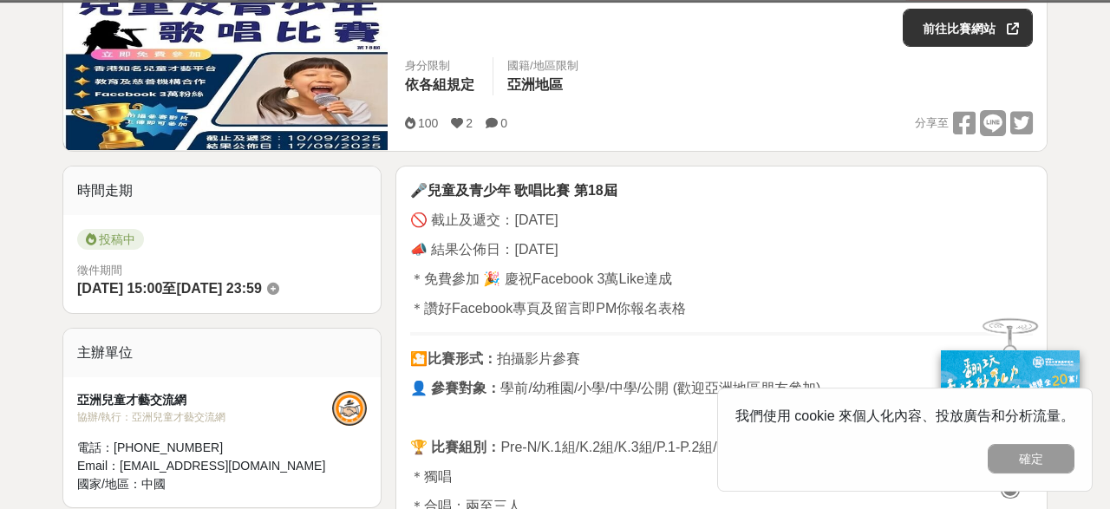
scroll to position [243, 0]
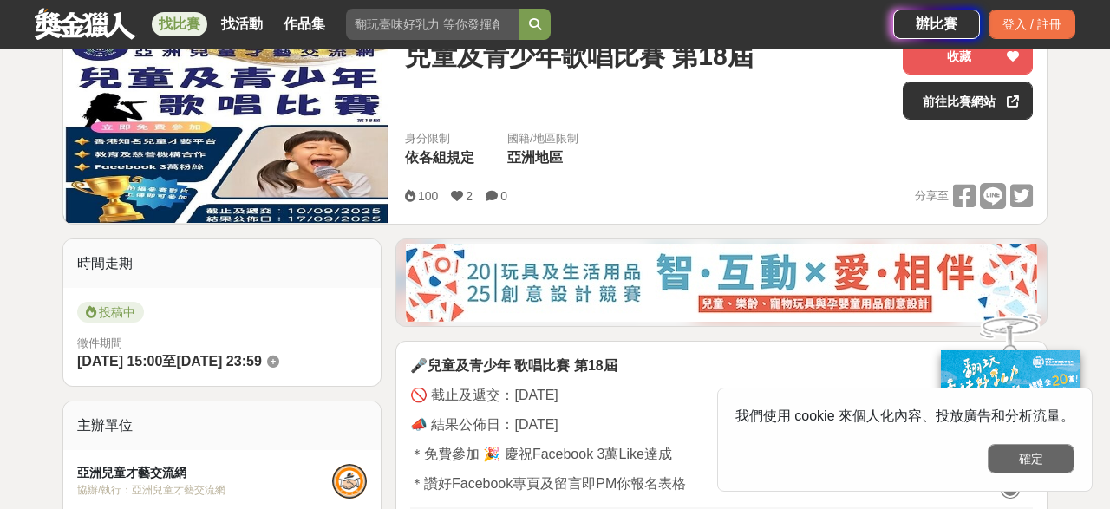
click at [1046, 462] on button "確定" at bounding box center [1031, 458] width 87 height 29
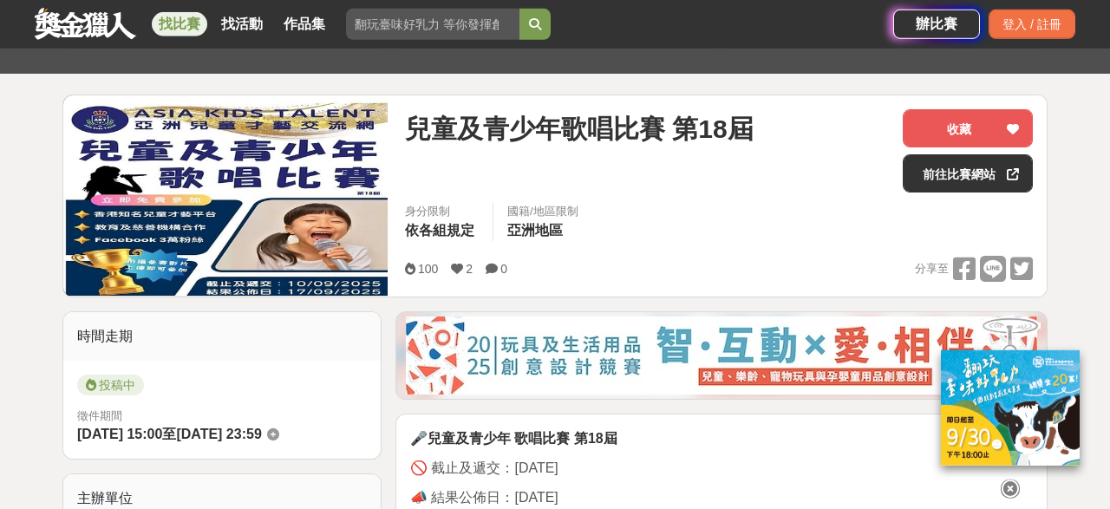
scroll to position [0, 0]
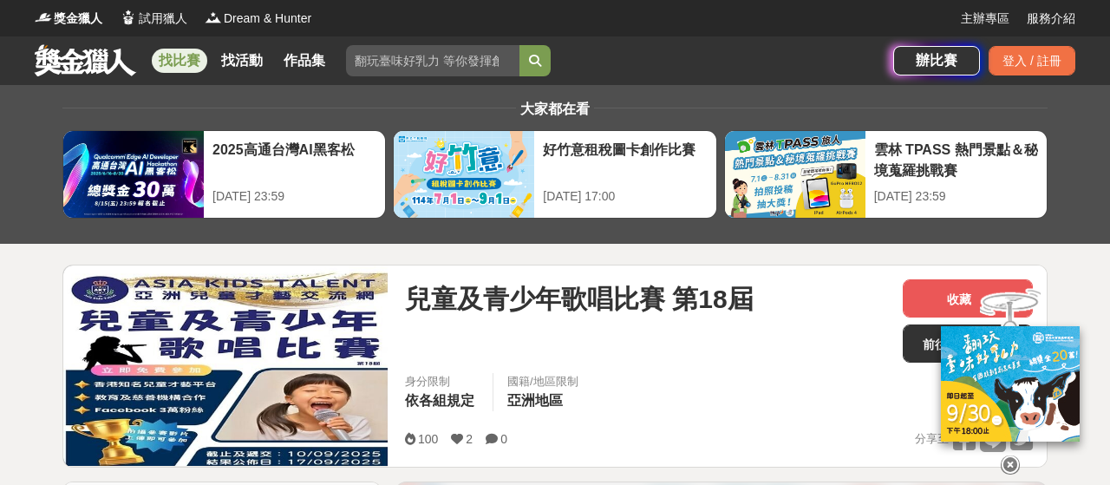
click at [181, 394] on img at bounding box center [225, 365] width 324 height 200
click at [157, 389] on img at bounding box center [225, 365] width 324 height 200
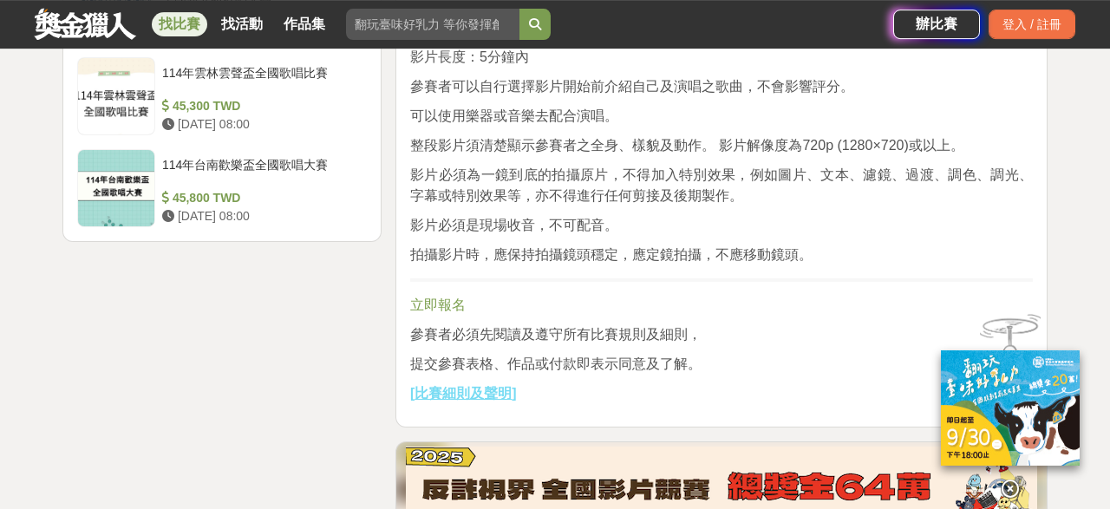
scroll to position [2307, 0]
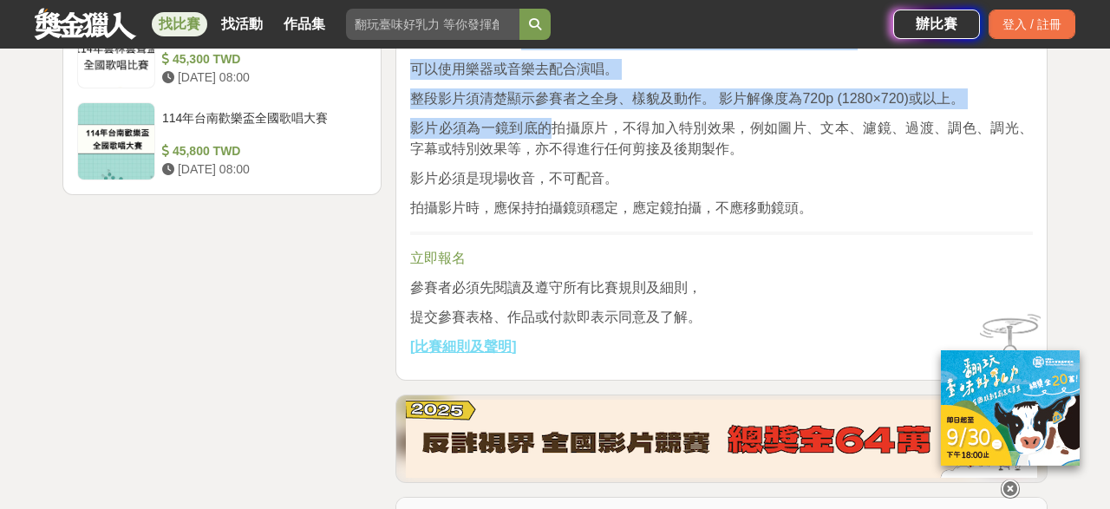
drag, startPoint x: 526, startPoint y: 260, endPoint x: 546, endPoint y: 343, distance: 84.6
click at [482, 156] on span "影片必須為一鏡到底的拍攝原片，不得加入特別效果，例如圖片、文本、濾鏡、過渡、調色、調光、字幕或特別效果等，亦不得進行任何剪接及後期製作。" at bounding box center [721, 139] width 623 height 36
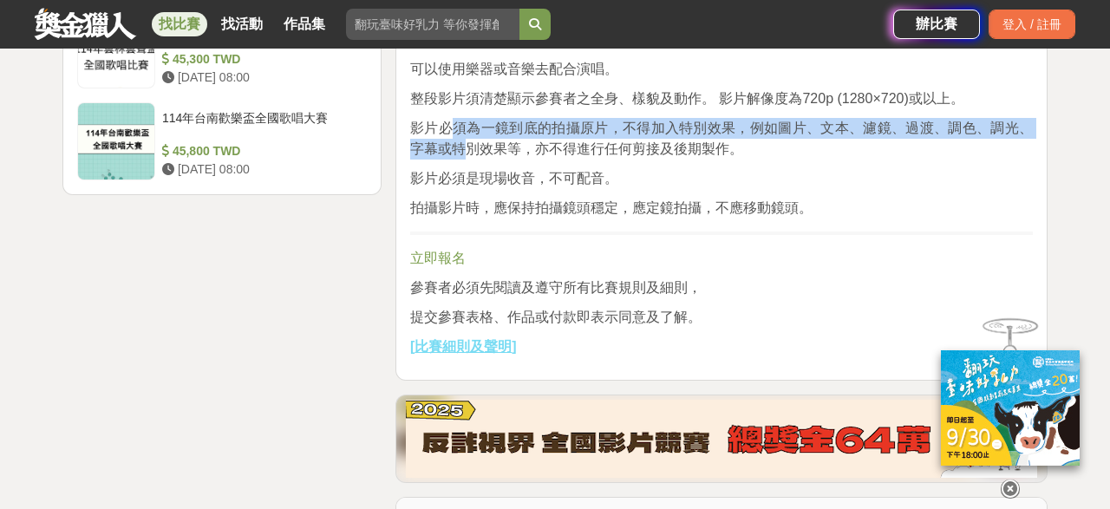
drag, startPoint x: 454, startPoint y: 355, endPoint x: 467, endPoint y: 384, distance: 32.2
click at [471, 160] on p "影片必須為一鏡到底的拍攝原片，不得加入特別效果，例如圖片、文本、濾鏡、過渡、調色、調光、字幕或特別效果等，亦不得進行任何剪接及後期製作。" at bounding box center [721, 139] width 623 height 42
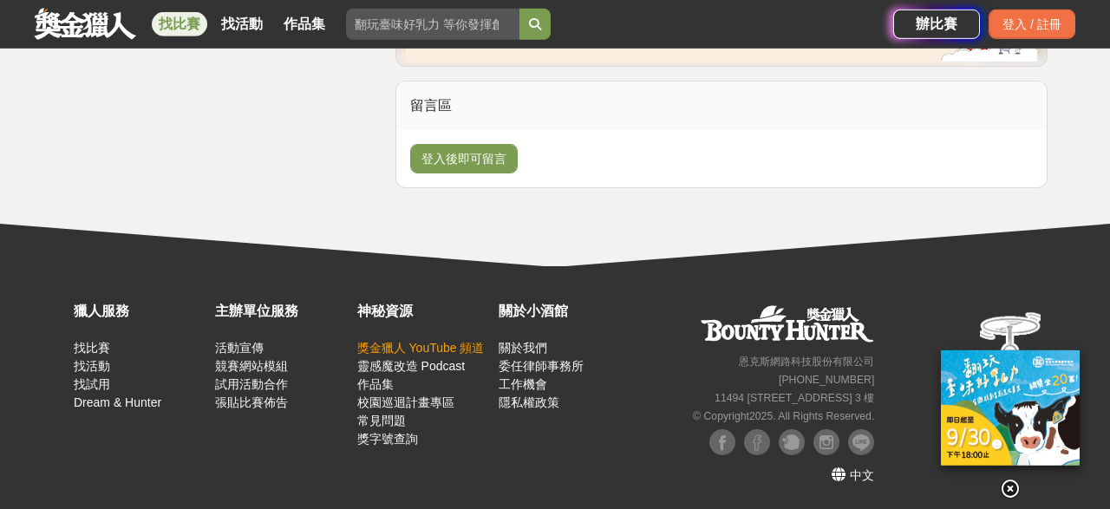
scroll to position [2914, 0]
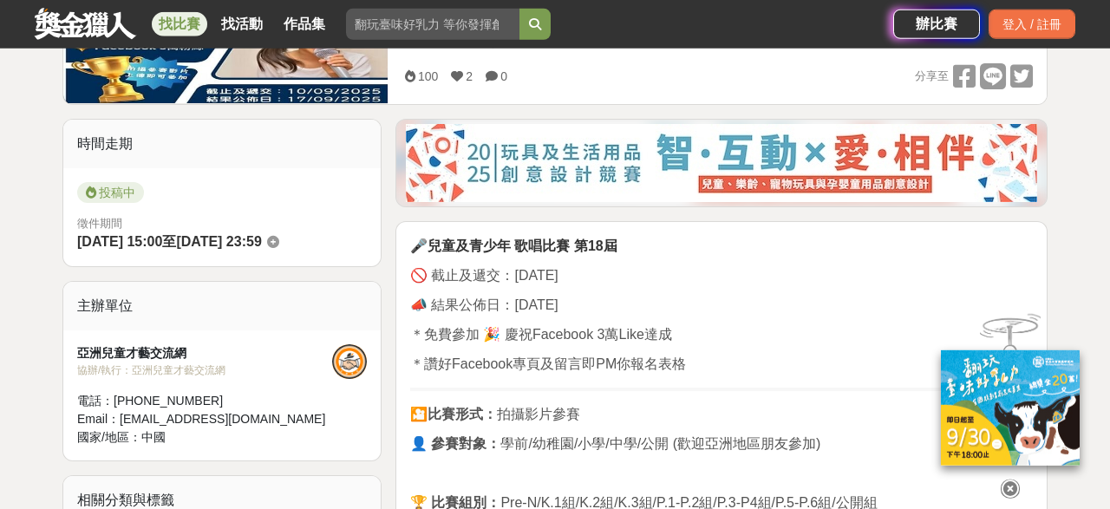
scroll to position [364, 0]
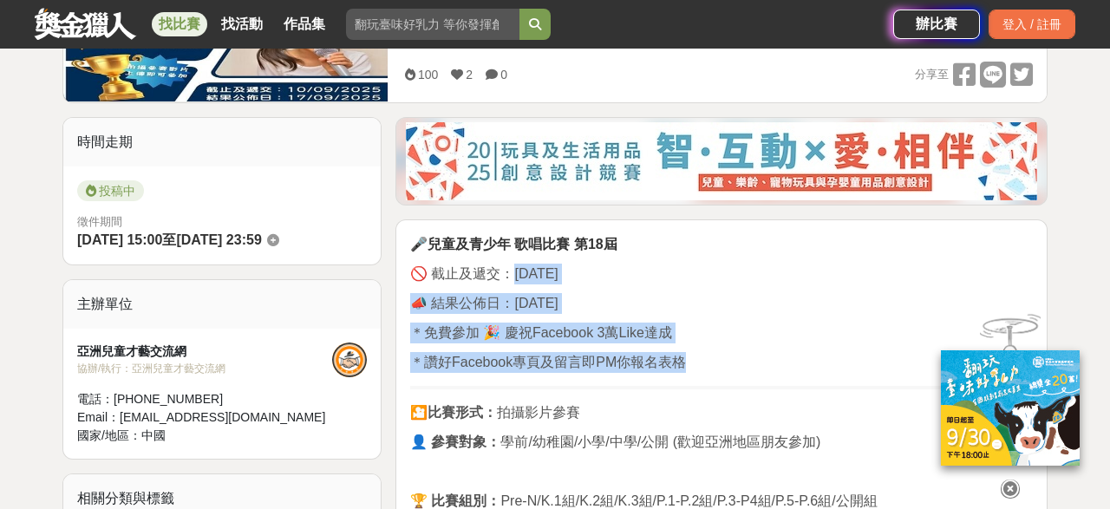
drag, startPoint x: 515, startPoint y: 294, endPoint x: 691, endPoint y: 392, distance: 201.5
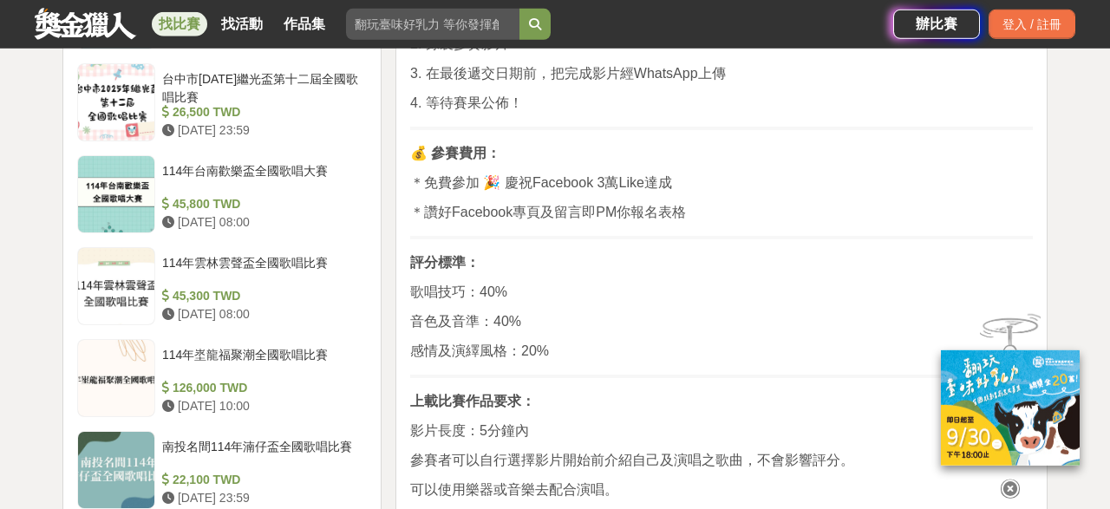
scroll to position [1943, 0]
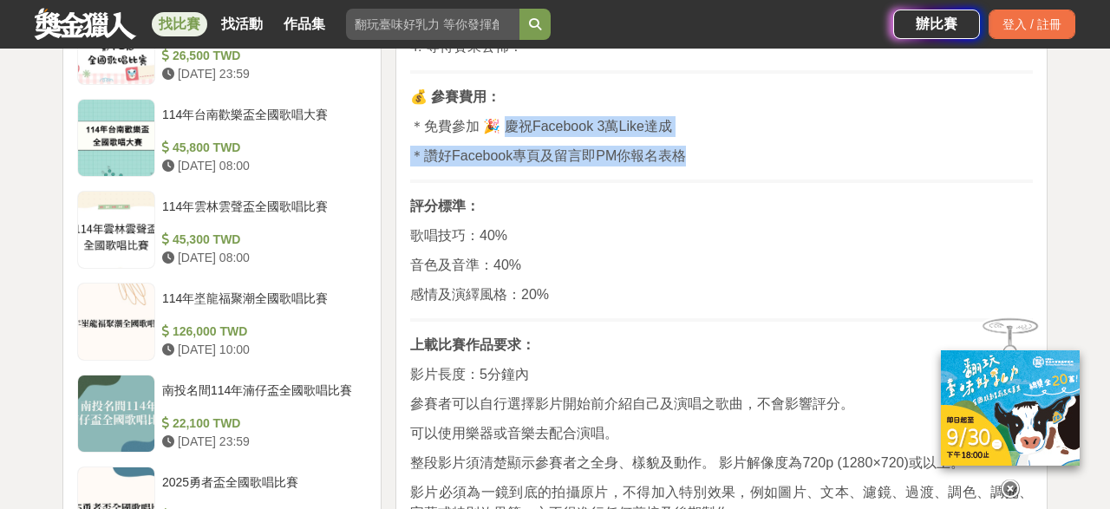
drag, startPoint x: 521, startPoint y: 308, endPoint x: 710, endPoint y: 343, distance: 192.2
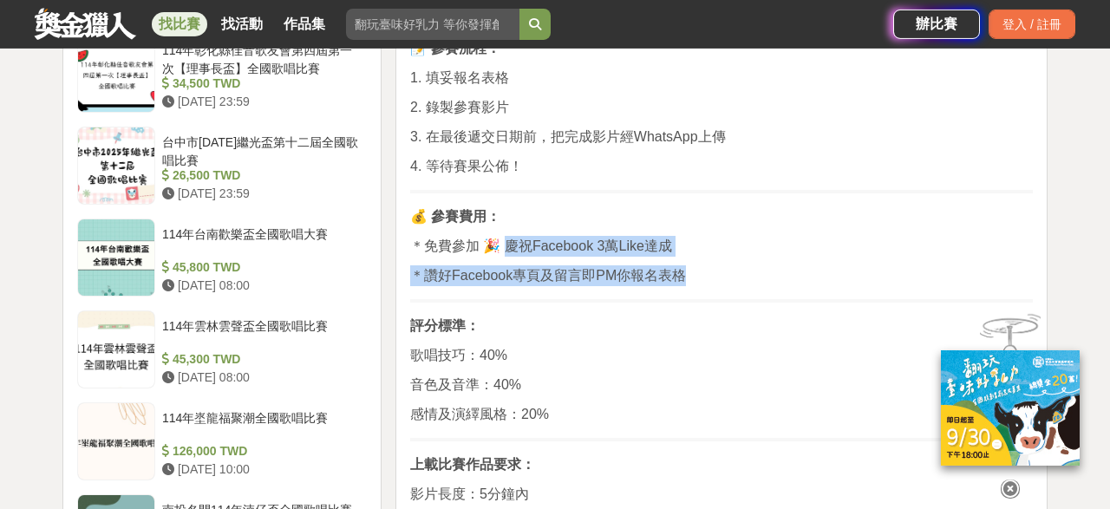
scroll to position [1700, 0]
